Goal: Navigation & Orientation: Go to known website

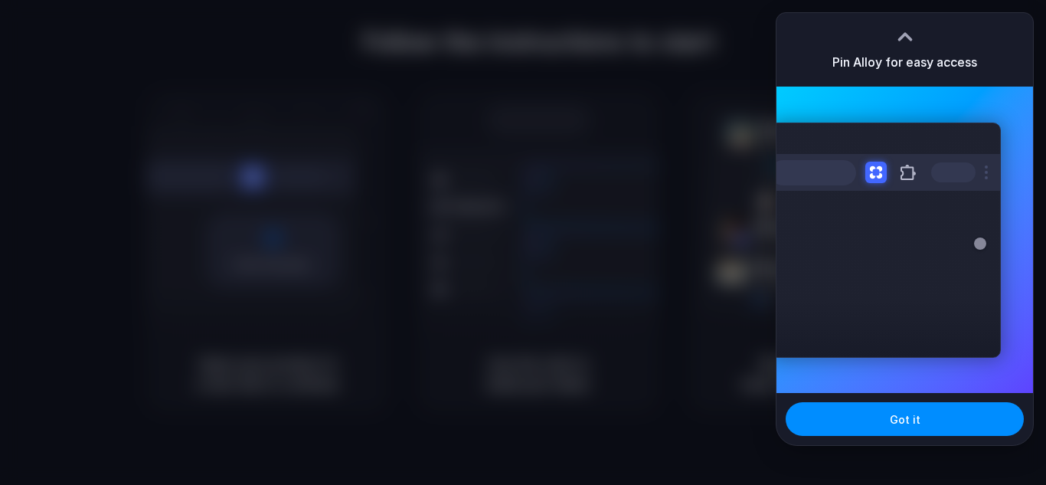
drag, startPoint x: 0, startPoint y: 0, endPoint x: 93, endPoint y: 284, distance: 298.7
click at [93, 284] on div at bounding box center [523, 242] width 1046 height 485
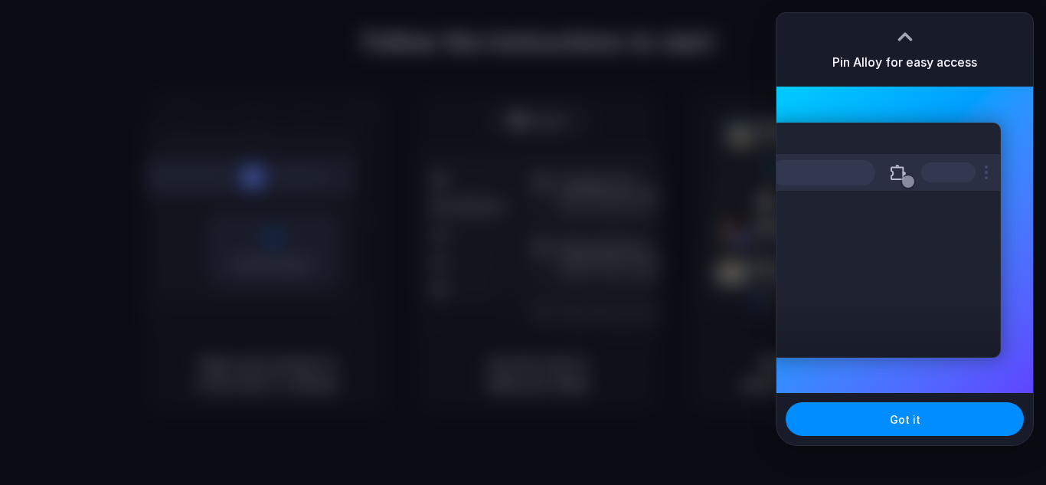
click at [905, 32] on div at bounding box center [904, 36] width 23 height 23
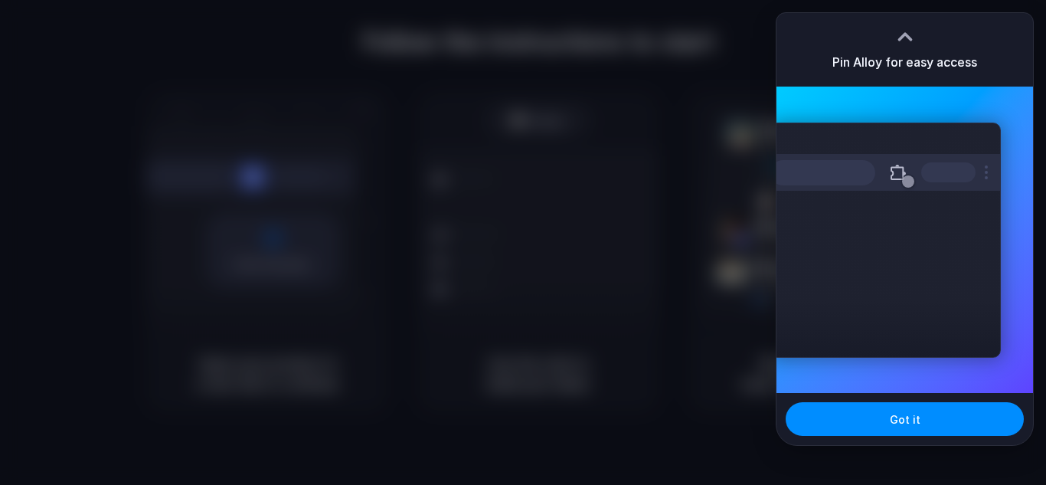
click at [905, 32] on div at bounding box center [904, 36] width 23 height 23
